Goal: Task Accomplishment & Management: Manage account settings

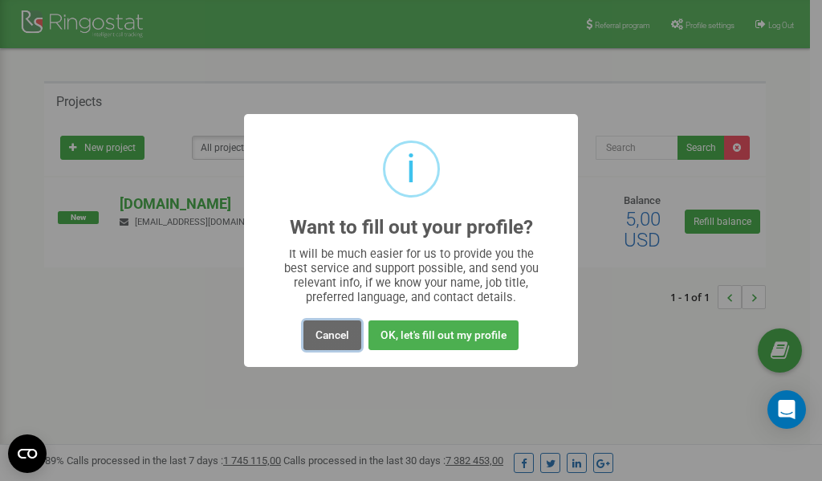
click at [328, 332] on button "Cancel" at bounding box center [332, 335] width 58 height 30
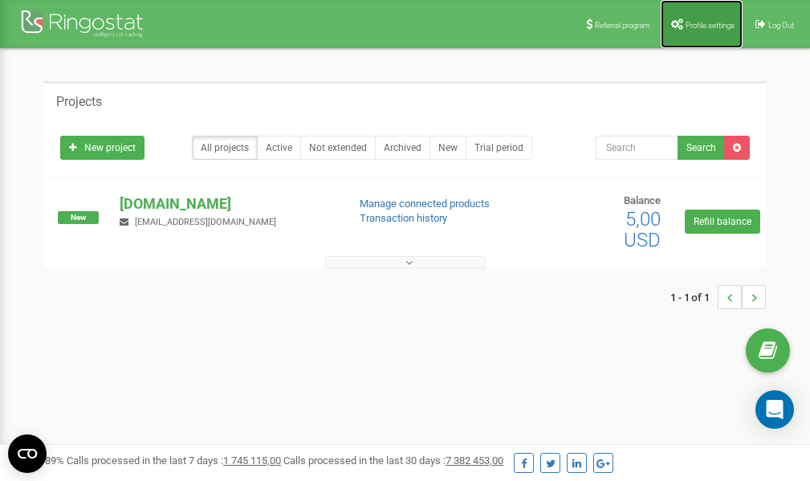
click at [698, 24] on span "Profile settings" at bounding box center [709, 25] width 49 height 9
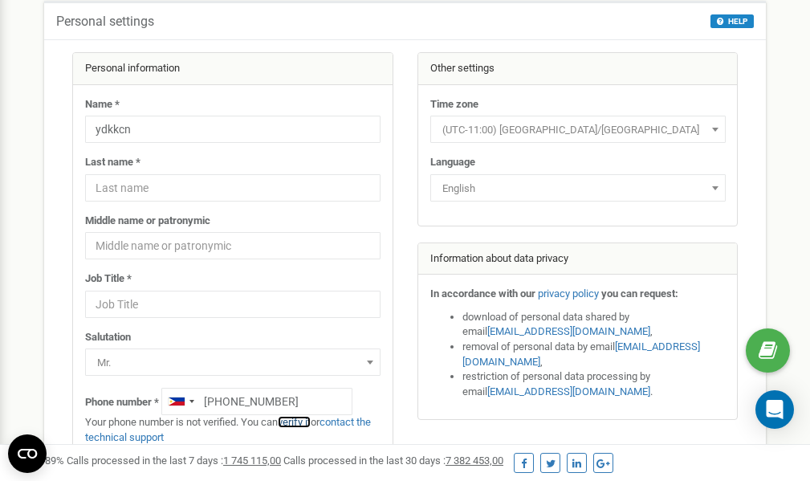
click at [303, 422] on link "verify it" at bounding box center [294, 422] width 33 height 12
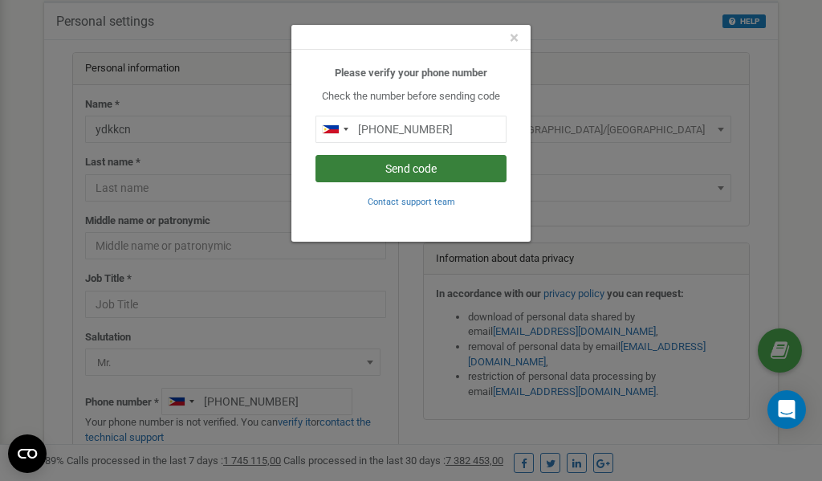
click at [388, 165] on button "Send code" at bounding box center [410, 168] width 191 height 27
